Goal: Information Seeking & Learning: Learn about a topic

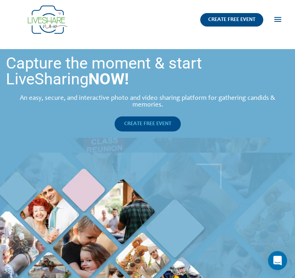
click at [155, 125] on span "CREATE FREE EVENT" at bounding box center [147, 124] width 47 height 6
click at [278, 22] on span "button" at bounding box center [277, 20] width 9 height 20
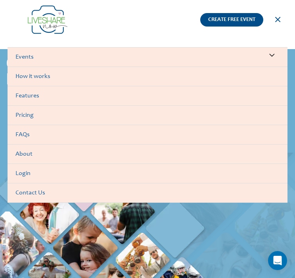
click at [34, 115] on link "Pricing" at bounding box center [148, 115] width 280 height 19
